Goal: Information Seeking & Learning: Learn about a topic

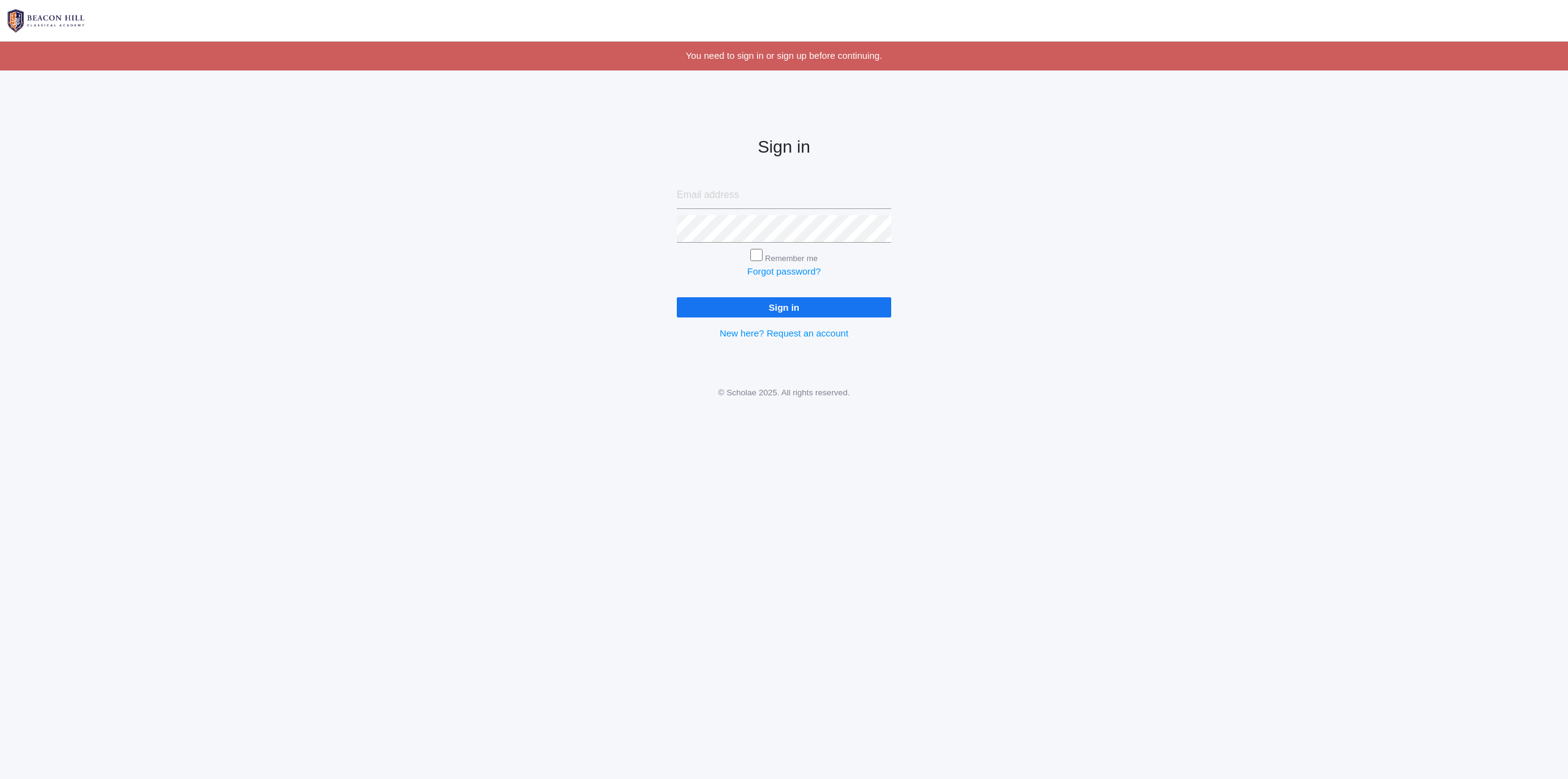
click at [741, 202] on input "email" at bounding box center [784, 195] width 214 height 27
type input "[PERSON_NAME][EMAIL_ADDRESS][DOMAIN_NAME]"
click at [764, 309] on input "Sign in" at bounding box center [784, 307] width 214 height 20
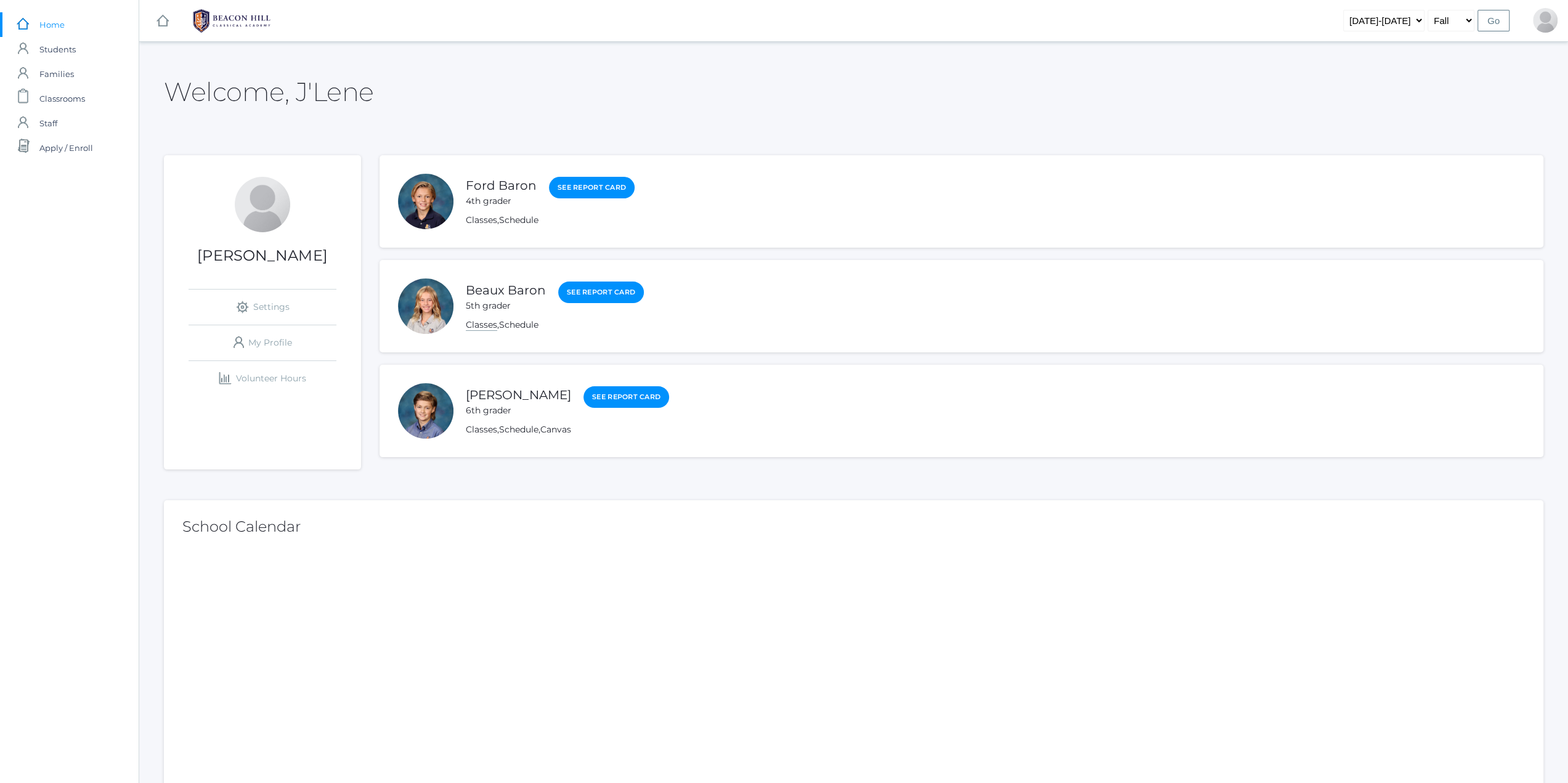
click at [487, 326] on link "Classes" at bounding box center [482, 325] width 31 height 12
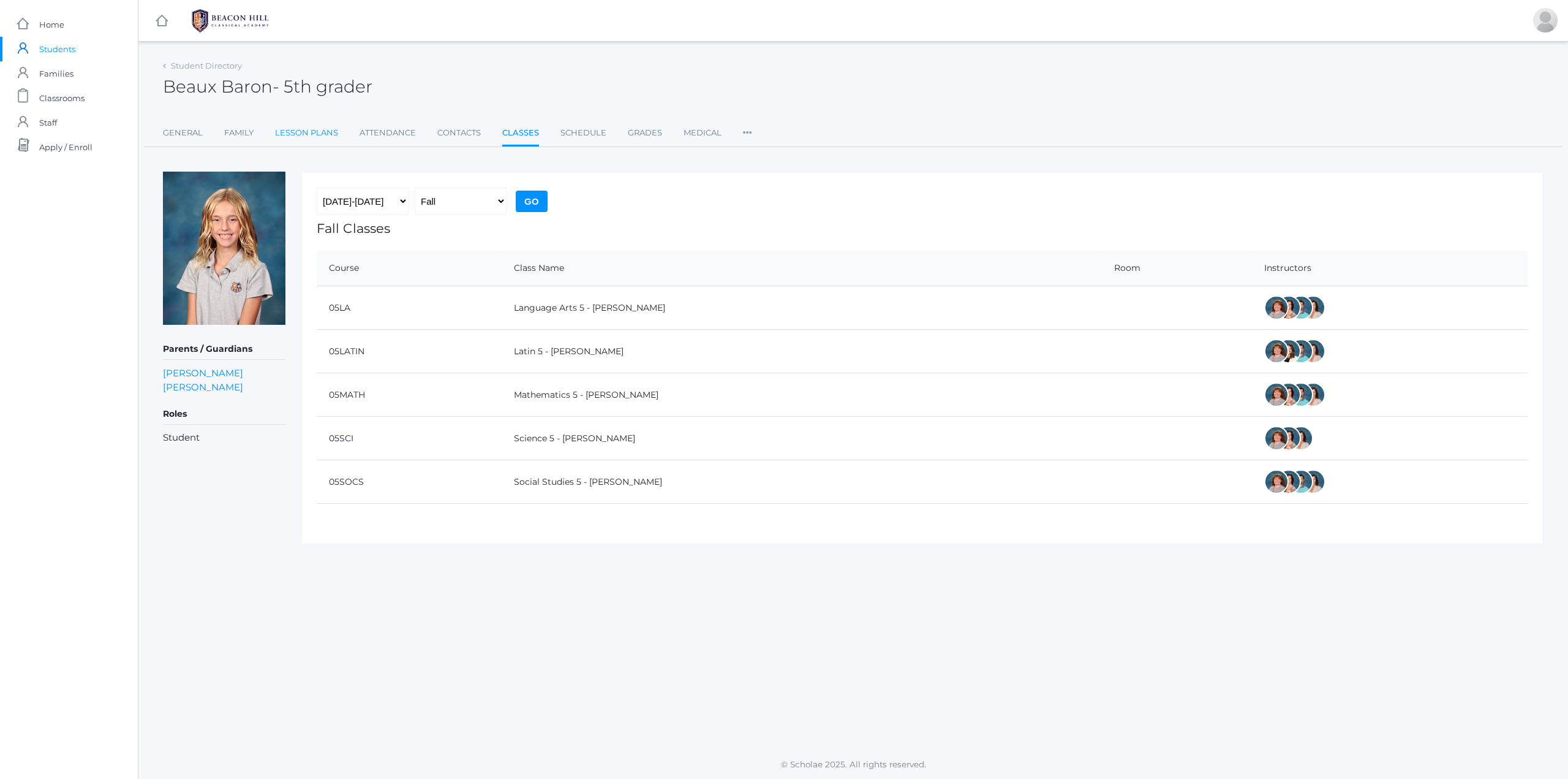
click at [319, 132] on link "Lesson Plans" at bounding box center [306, 133] width 63 height 24
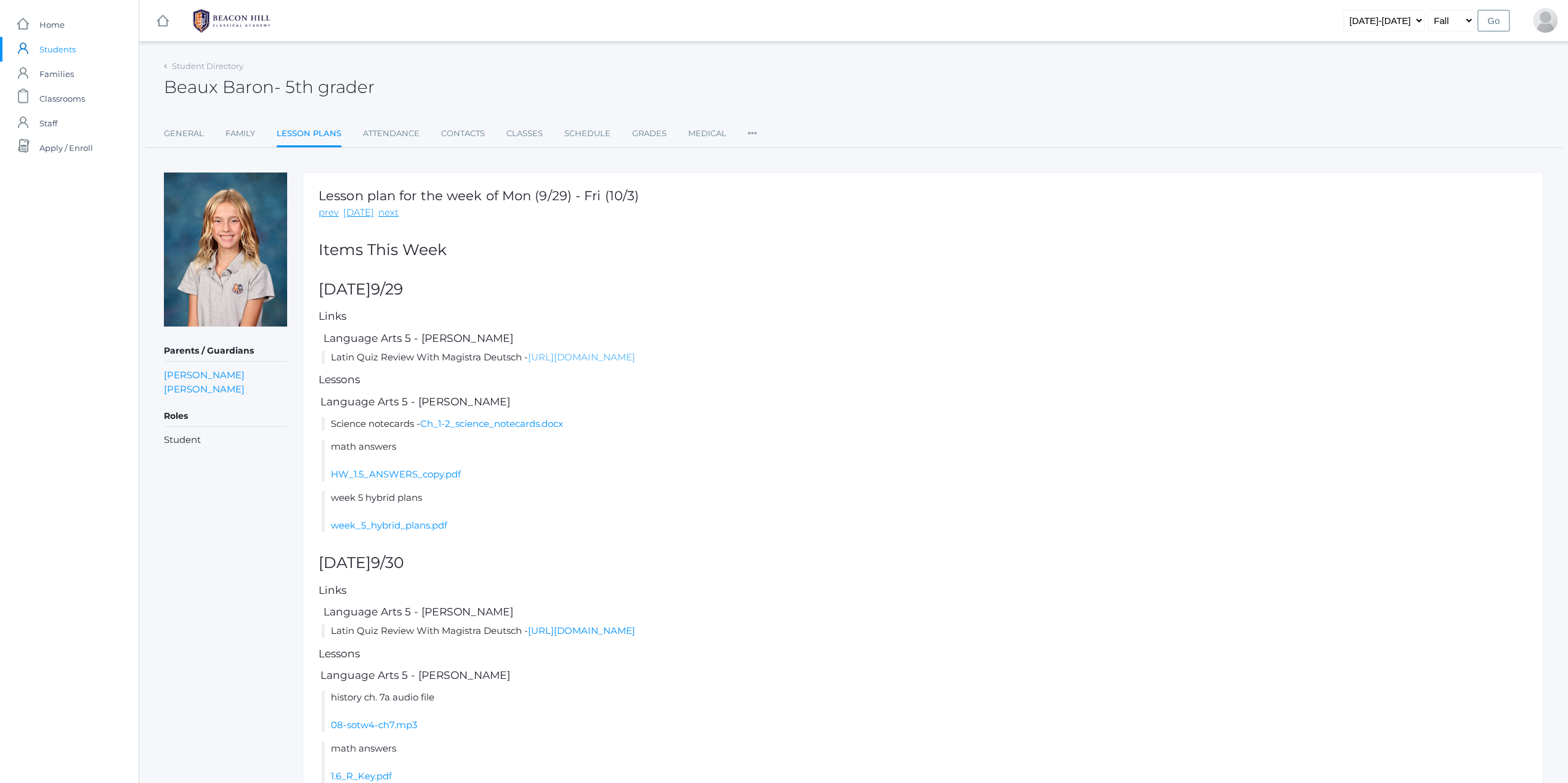
click at [579, 355] on link "https://drive.google.com/file/d/1O8EnUIzC6xV8QKKjGdMz0YAJ2GA2zv_l/view?usp=shar…" at bounding box center [581, 357] width 107 height 12
click at [635, 359] on link "https://drive.google.com/file/d/1O8EnUIzC6xV8QKKjGdMz0YAJ2GA2zv_l/view?usp=shar…" at bounding box center [581, 357] width 107 height 12
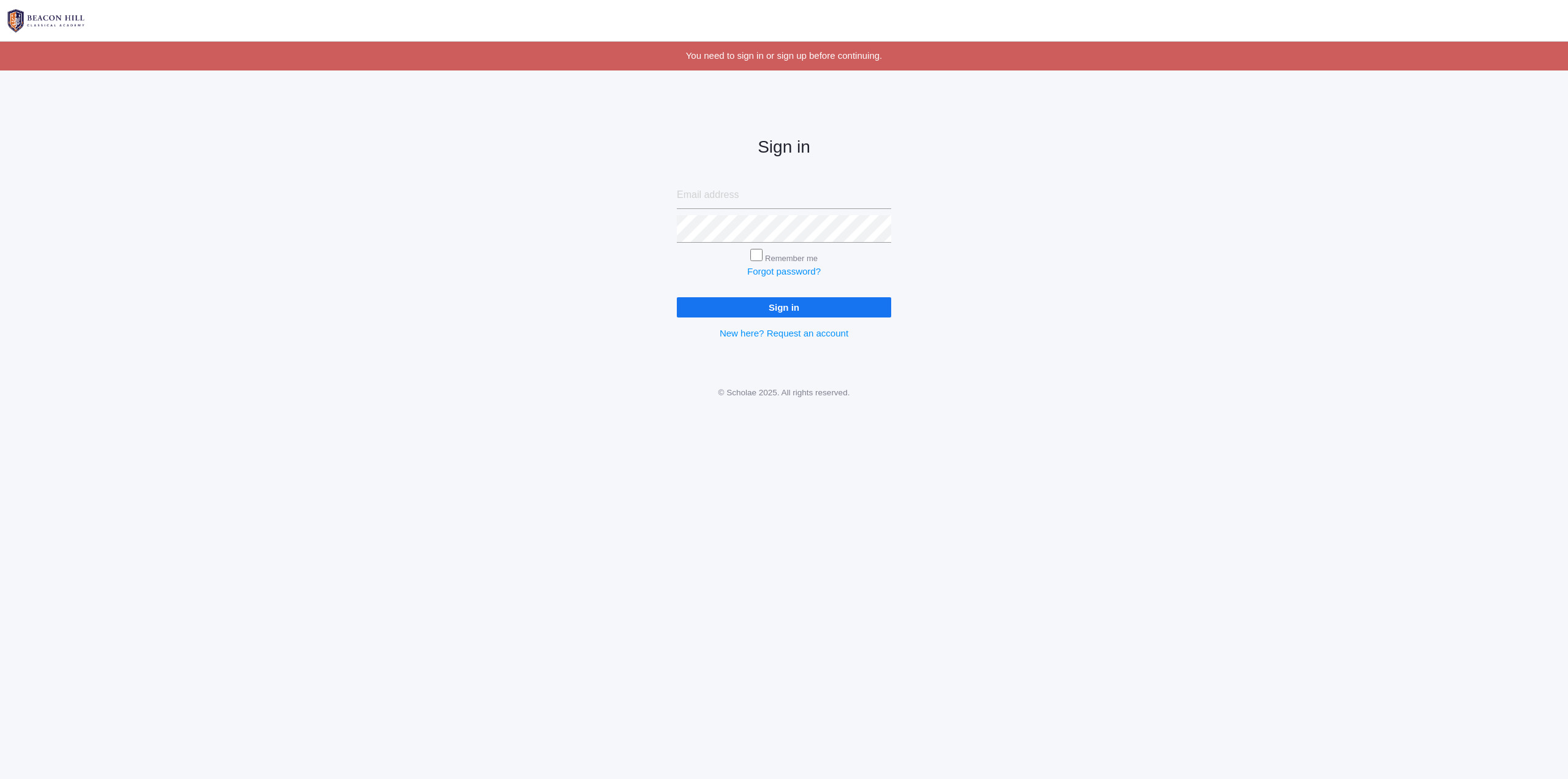
click at [804, 198] on input "email" at bounding box center [784, 195] width 214 height 27
type input "cole@westernsaw.com"
click at [754, 306] on input "Sign in" at bounding box center [784, 307] width 214 height 20
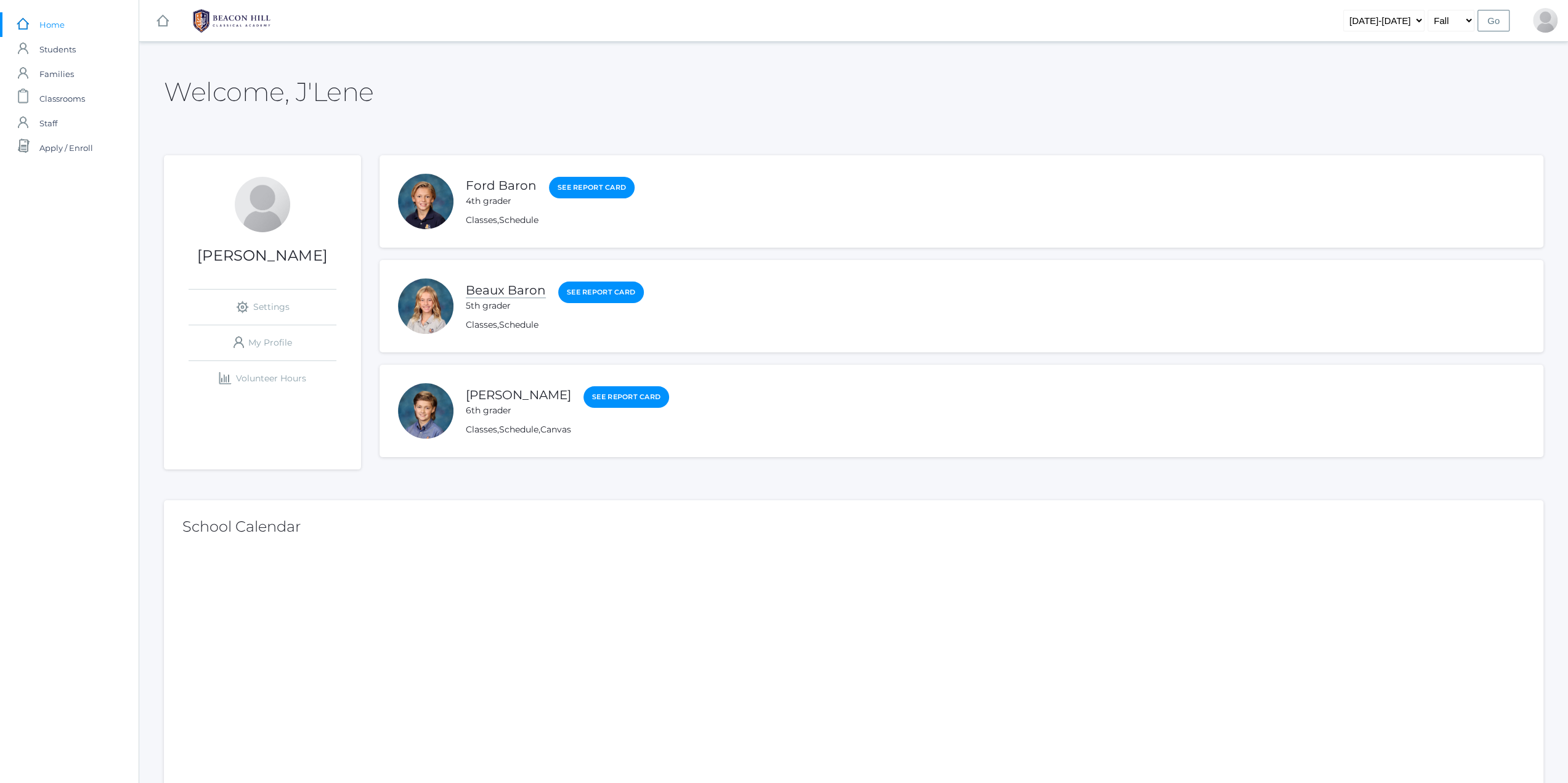
click at [491, 288] on link "Beaux Baron" at bounding box center [506, 290] width 80 height 16
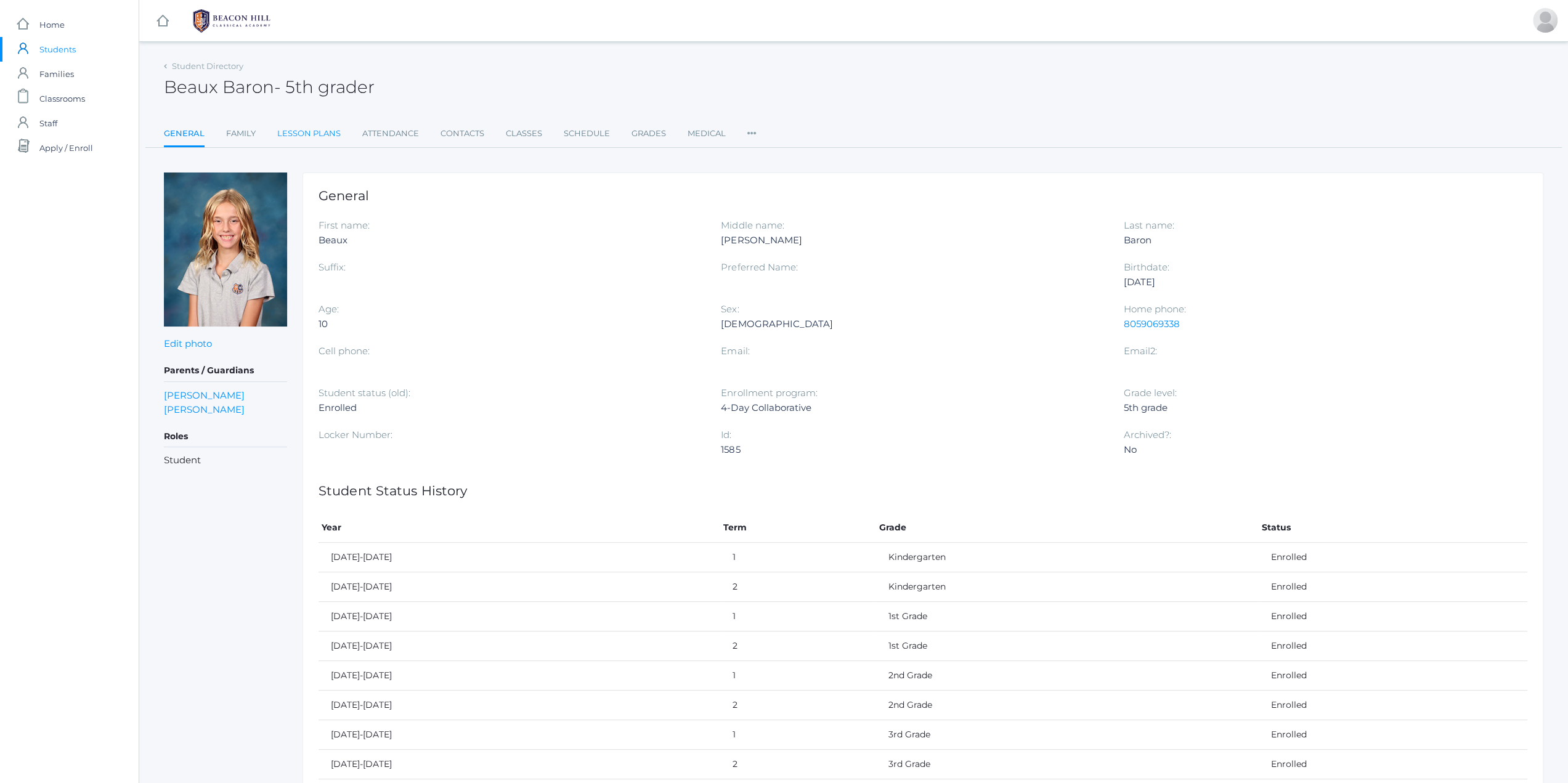
click at [314, 130] on link "Lesson Plans" at bounding box center [309, 133] width 63 height 24
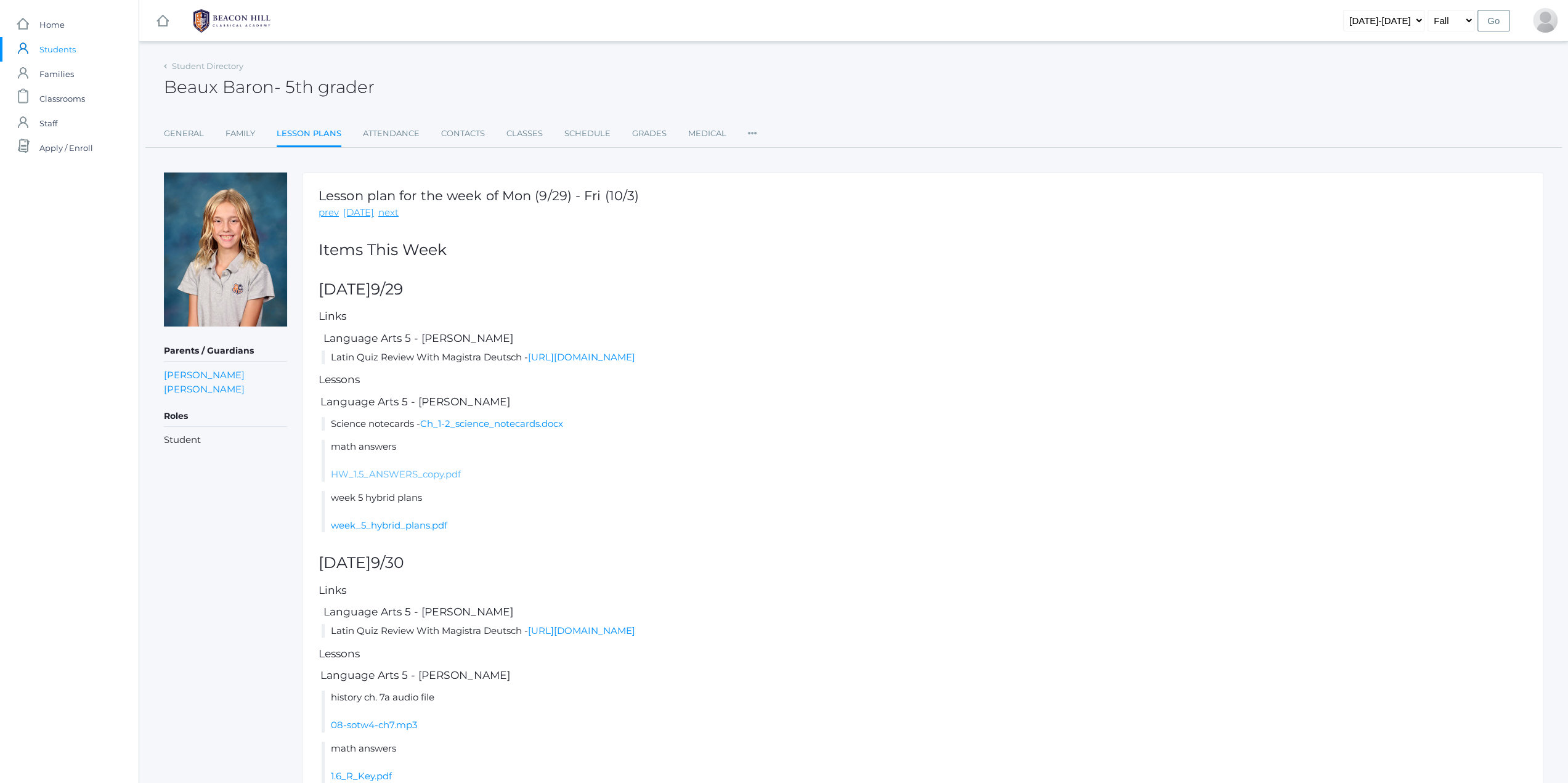
click at [400, 474] on link "HW_1.5_ANSWERS_copy.pdf" at bounding box center [396, 474] width 130 height 12
click at [410, 527] on link "week_5_hybrid_plans.pdf" at bounding box center [389, 525] width 116 height 12
click at [330, 215] on link "prev" at bounding box center [329, 213] width 20 height 14
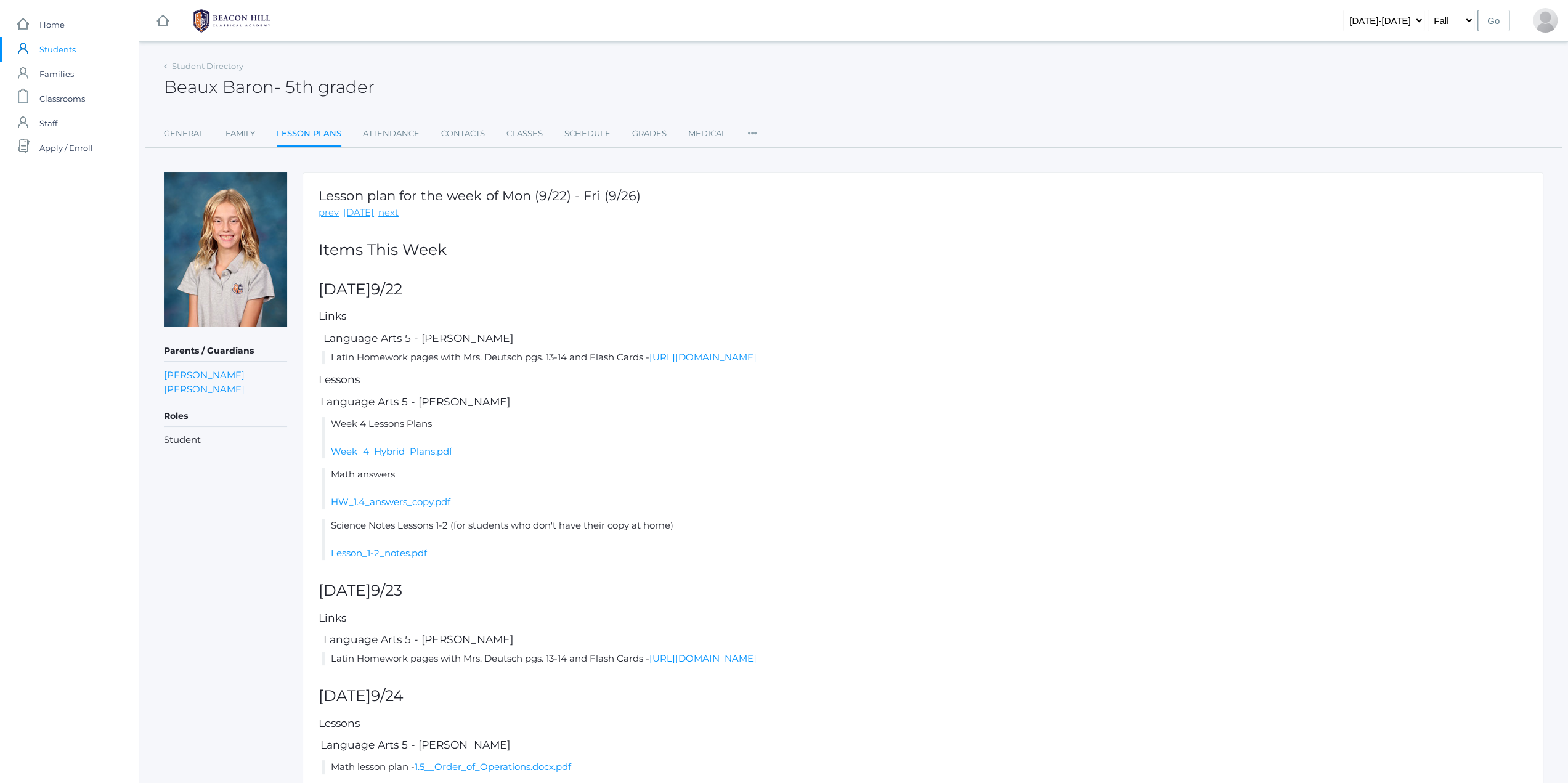
click at [330, 215] on link "prev" at bounding box center [329, 213] width 20 height 14
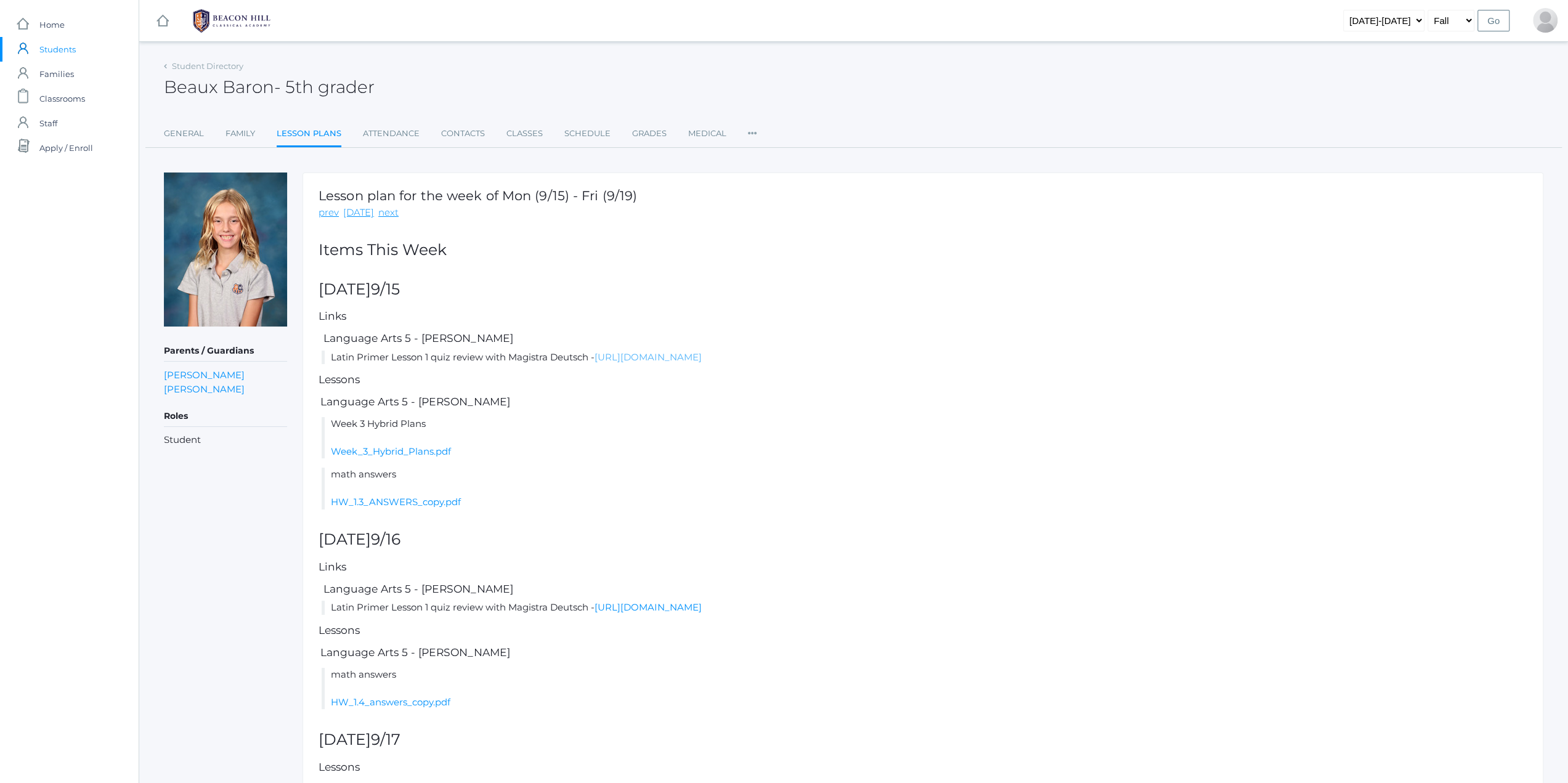
click at [629, 352] on link "https://drive.google.com/file/d/1LjV7SGijFhw_-a4ViK_fshzrStqsSPKL/view?usp=shar…" at bounding box center [648, 357] width 107 height 12
